Goal: Subscribe to service/newsletter

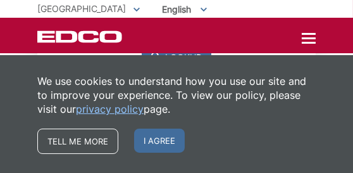
scroll to position [281, 0]
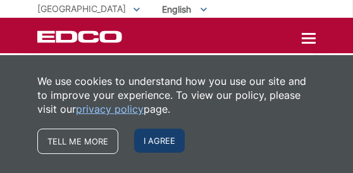
click at [151, 142] on span "I agree" at bounding box center [159, 140] width 51 height 24
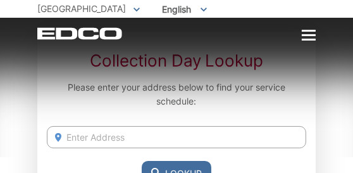
scroll to position [140, 0]
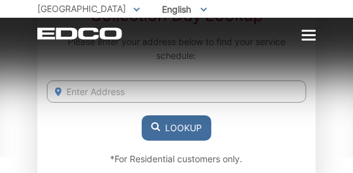
click at [96, 87] on input "Enter Address" at bounding box center [176, 91] width 259 height 22
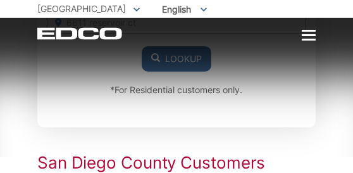
scroll to position [211, 0]
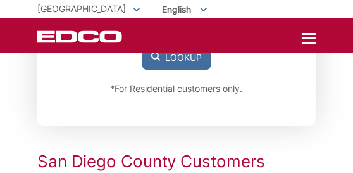
type input "6611 reservoir ct"
click at [169, 55] on button "Lookup" at bounding box center [177, 57] width 70 height 25
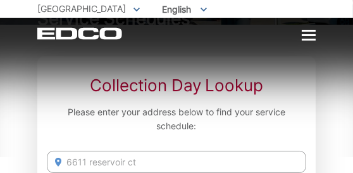
scroll to position [0, 0]
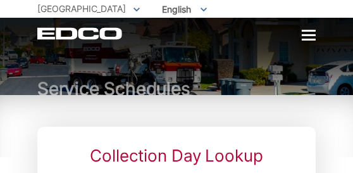
drag, startPoint x: 182, startPoint y: 110, endPoint x: 168, endPoint y: 101, distance: 16.3
click at [91, 44] on div "Service Schedules" at bounding box center [176, 56] width 278 height 77
click at [152, 6] on span "English" at bounding box center [184, 9] width 64 height 21
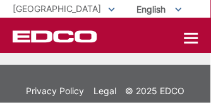
scroll to position [3489, 0]
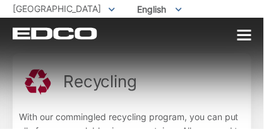
scroll to position [158, 0]
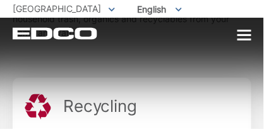
click at [93, 103] on h2 "Recycling" at bounding box center [100, 106] width 74 height 20
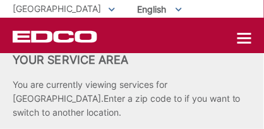
scroll to position [3015, 0]
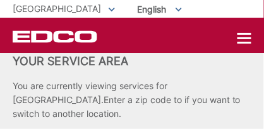
click at [64, 35] on icon "EDCO Logo" at bounding box center [55, 36] width 85 height 13
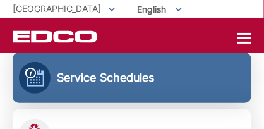
scroll to position [421, 0]
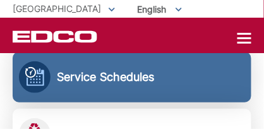
click at [94, 76] on h2 "Service Schedules" at bounding box center [106, 77] width 98 height 14
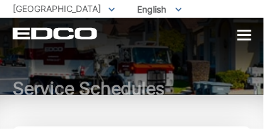
click at [113, 43] on div "Service Schedules" at bounding box center [132, 56] width 239 height 77
click at [20, 8] on span "[GEOGRAPHIC_DATA]" at bounding box center [57, 8] width 89 height 11
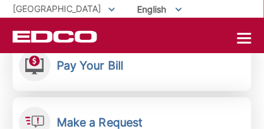
scroll to position [263, 0]
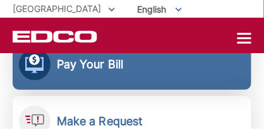
click at [68, 66] on h2 "Pay Your Bill" at bounding box center [90, 65] width 66 height 14
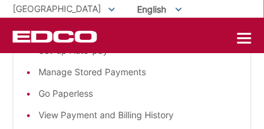
scroll to position [78, 0]
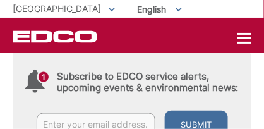
scroll to position [580, 0]
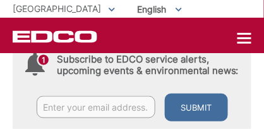
click at [65, 115] on input "text" at bounding box center [96, 107] width 119 height 22
type input "[EMAIL_ADDRESS][PERSON_NAME][DOMAIN_NAME]"
click at [42, 59] on icon at bounding box center [44, 60] width 10 height 10
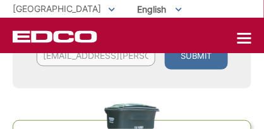
scroll to position [632, 0]
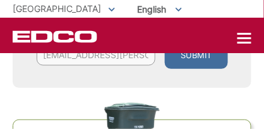
click at [184, 55] on button "Submit" at bounding box center [196, 55] width 63 height 28
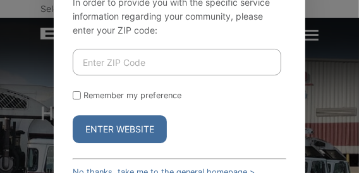
click at [99, 62] on input "Enter ZIP Code" at bounding box center [177, 62] width 209 height 27
type input "92115"
click at [78, 96] on input "Remember my preference" at bounding box center [77, 95] width 8 height 8
checkbox input "true"
click at [140, 126] on button "Enter Website" at bounding box center [120, 129] width 94 height 28
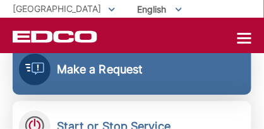
scroll to position [316, 0]
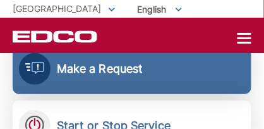
click at [110, 70] on h2 "Make a Request" at bounding box center [100, 69] width 86 height 14
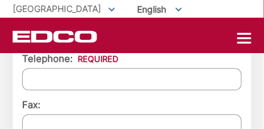
scroll to position [1687, 0]
